Goal: Task Accomplishment & Management: Manage account settings

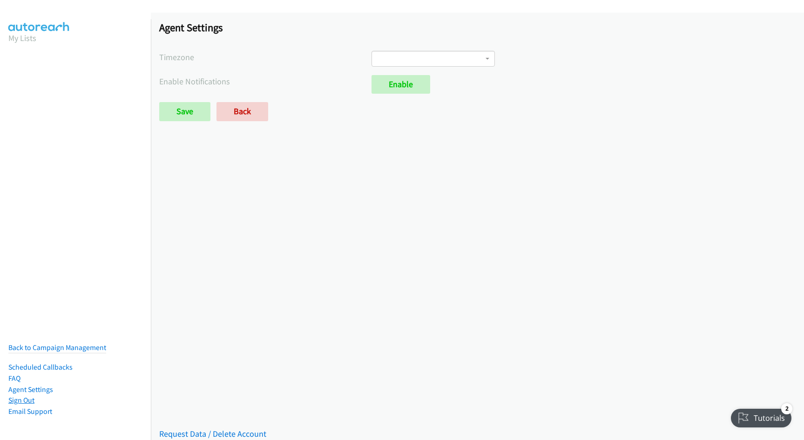
click at [20, 395] on link "Sign Out" at bounding box center [21, 399] width 26 height 9
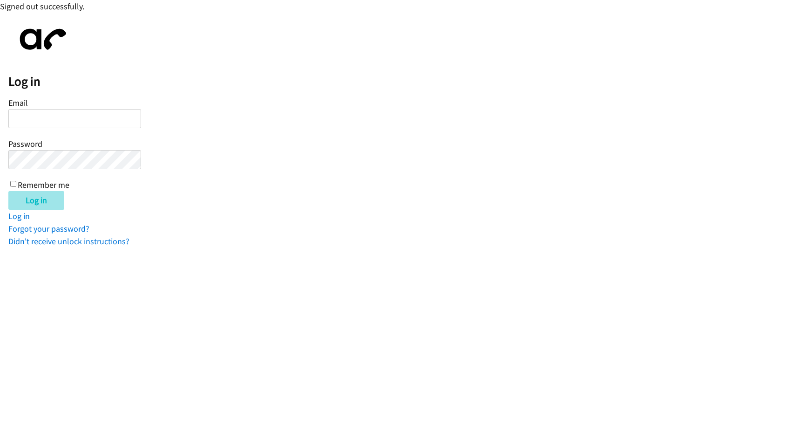
type input "barmstrong@lendingpoint.com"
click at [35, 203] on input "Log in" at bounding box center [36, 200] width 56 height 19
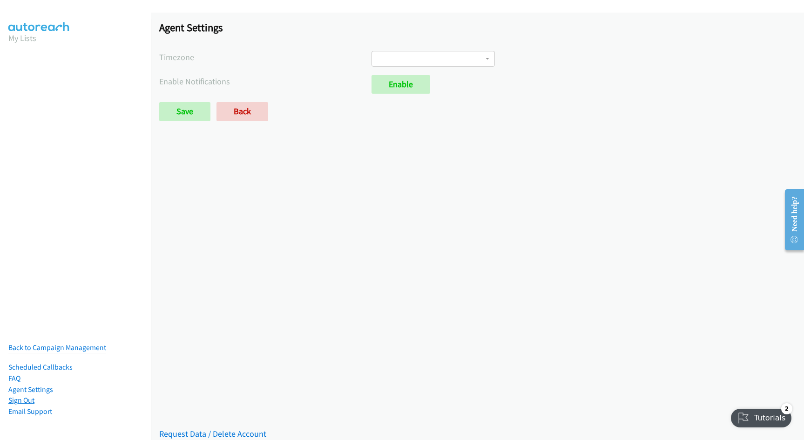
click at [27, 395] on link "Sign Out" at bounding box center [21, 399] width 26 height 9
